Goal: Feedback & Contribution: Submit feedback/report problem

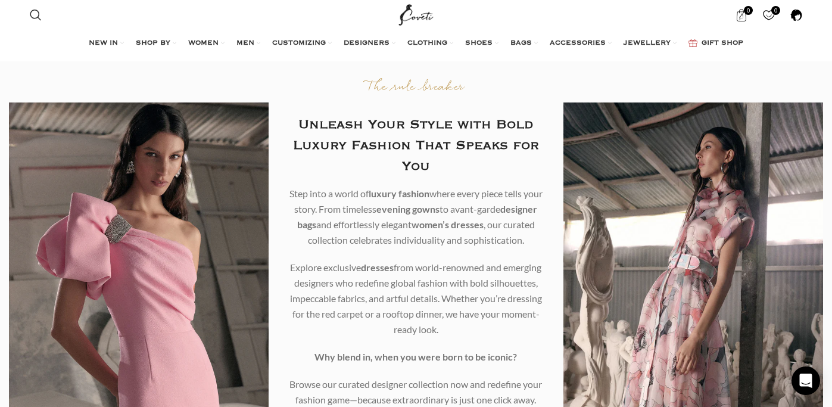
click at [798, 15] on span at bounding box center [796, 15] width 13 height 13
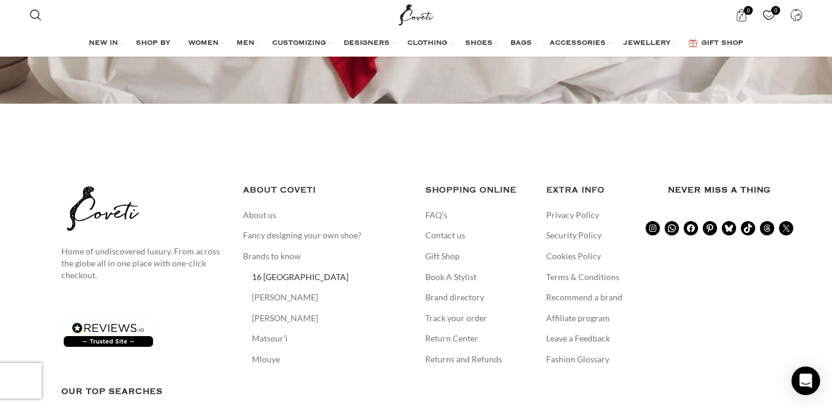
scroll to position [607, 0]
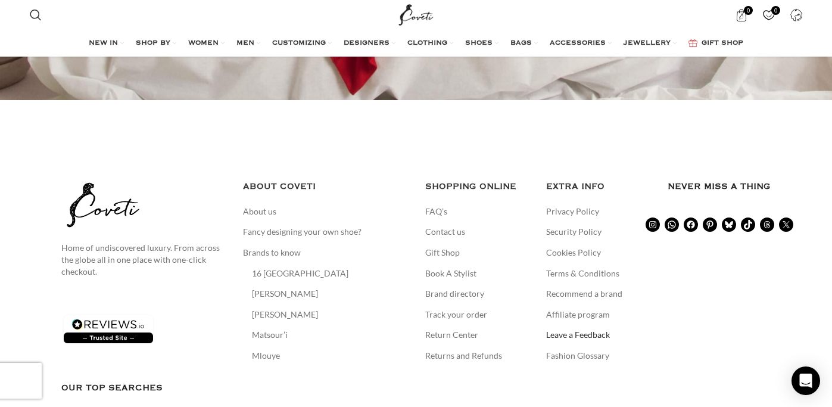
click at [569, 331] on link "Leave a Feedback" at bounding box center [578, 335] width 65 height 12
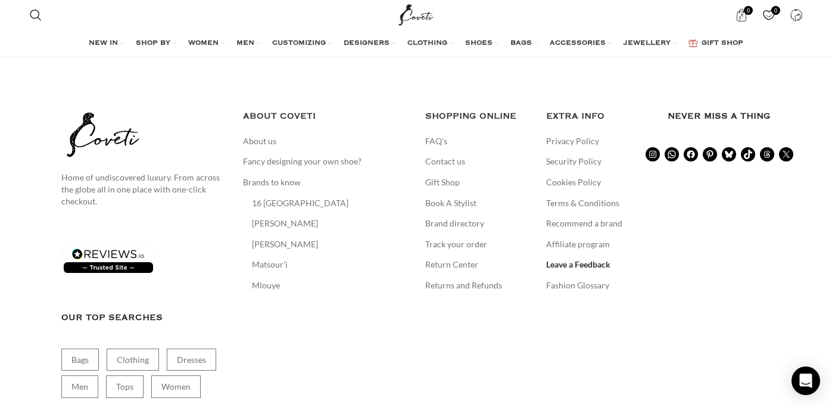
scroll to position [379, 0]
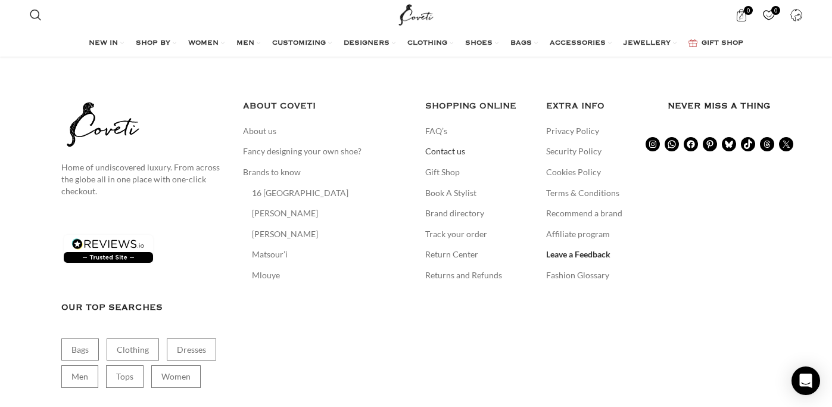
click at [449, 150] on link "Contact us" at bounding box center [445, 151] width 41 height 12
